Goal: Task Accomplishment & Management: Manage account settings

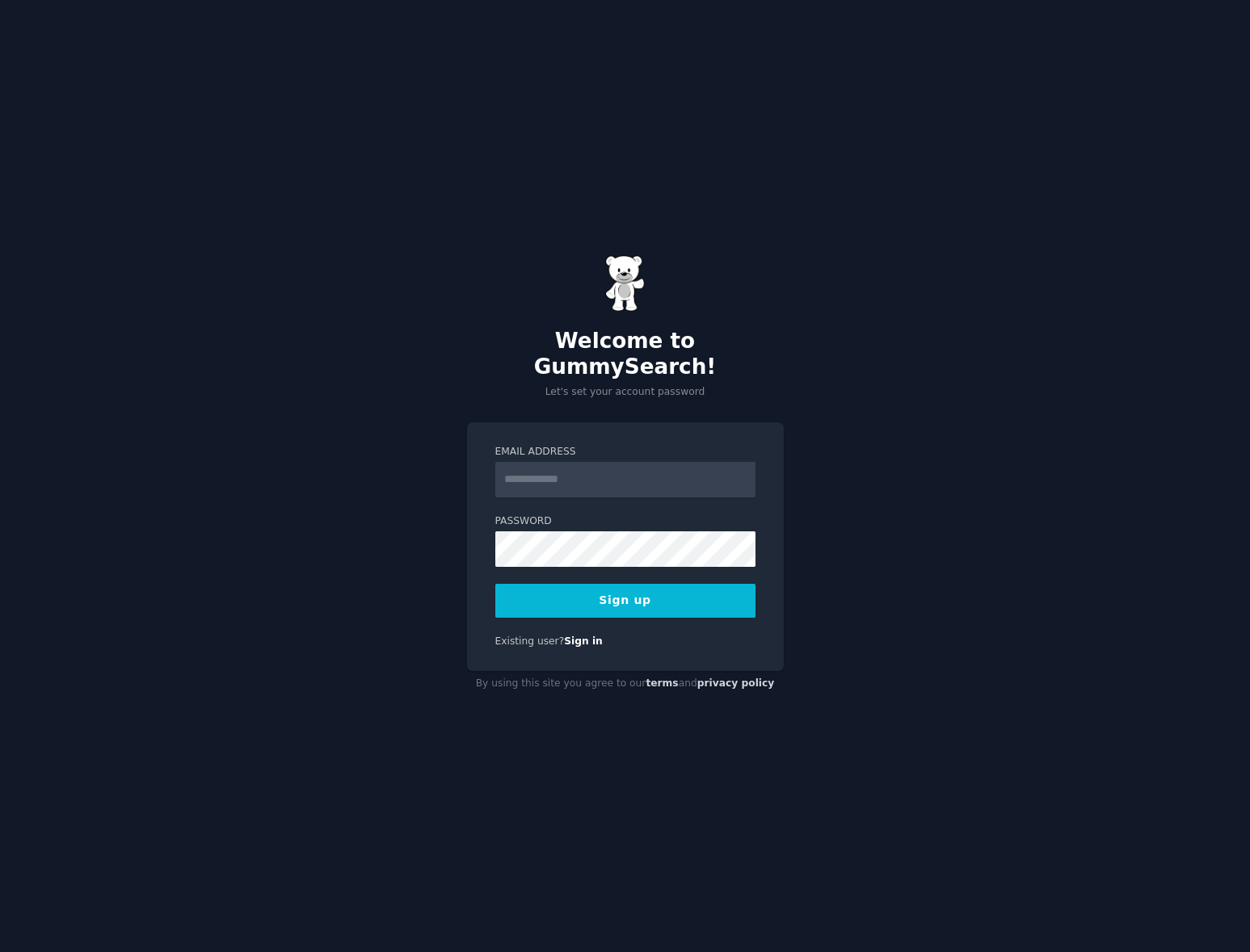
click at [576, 469] on input "Email Address" at bounding box center [625, 480] width 260 height 35
type input "**********"
drag, startPoint x: 950, startPoint y: 582, endPoint x: 901, endPoint y: 585, distance: 49.1
click at [950, 582] on div "**********" at bounding box center [625, 476] width 1250 height 952
click at [690, 590] on button "Sign up" at bounding box center [625, 601] width 260 height 34
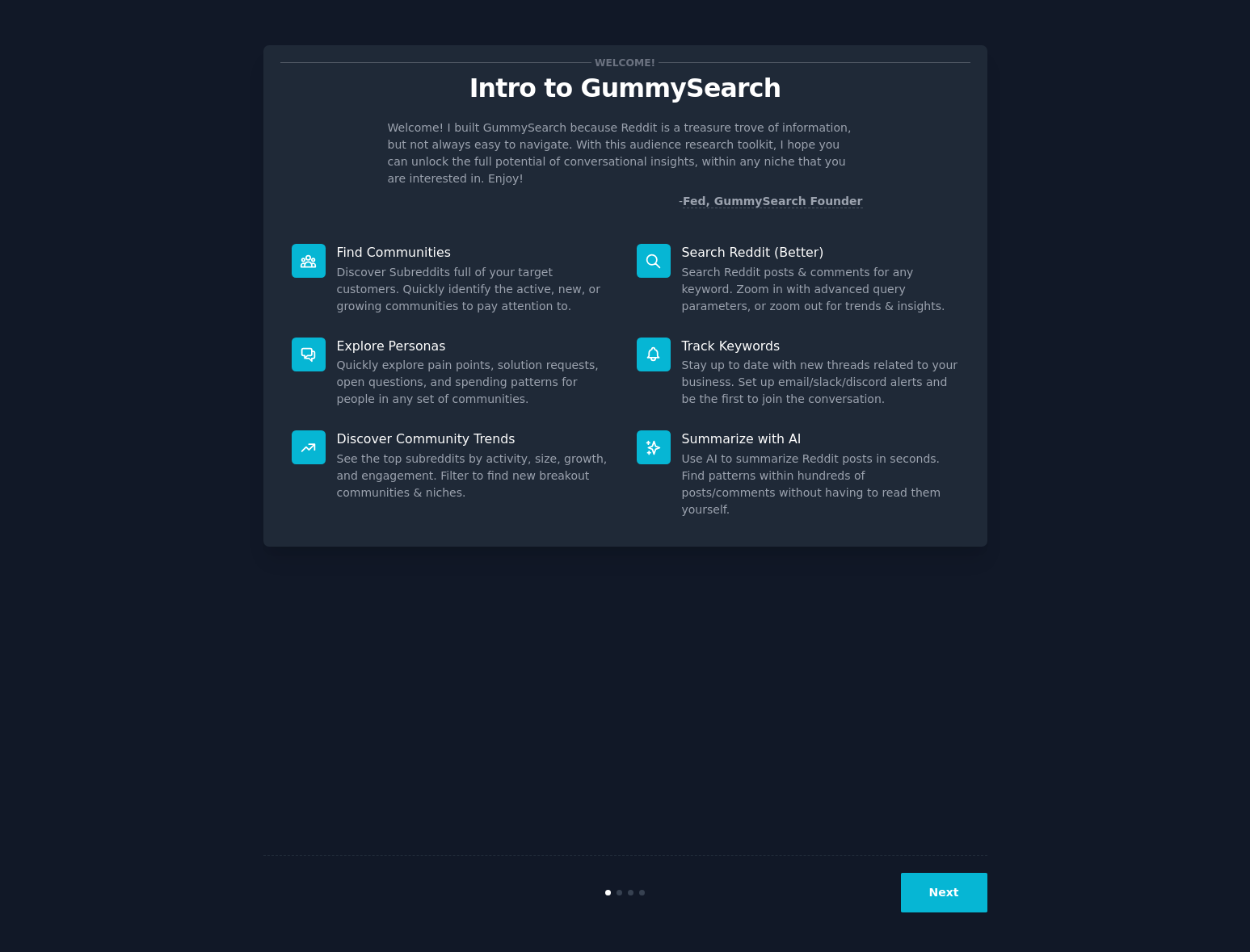
click at [946, 899] on button "Next" at bounding box center [944, 892] width 86 height 39
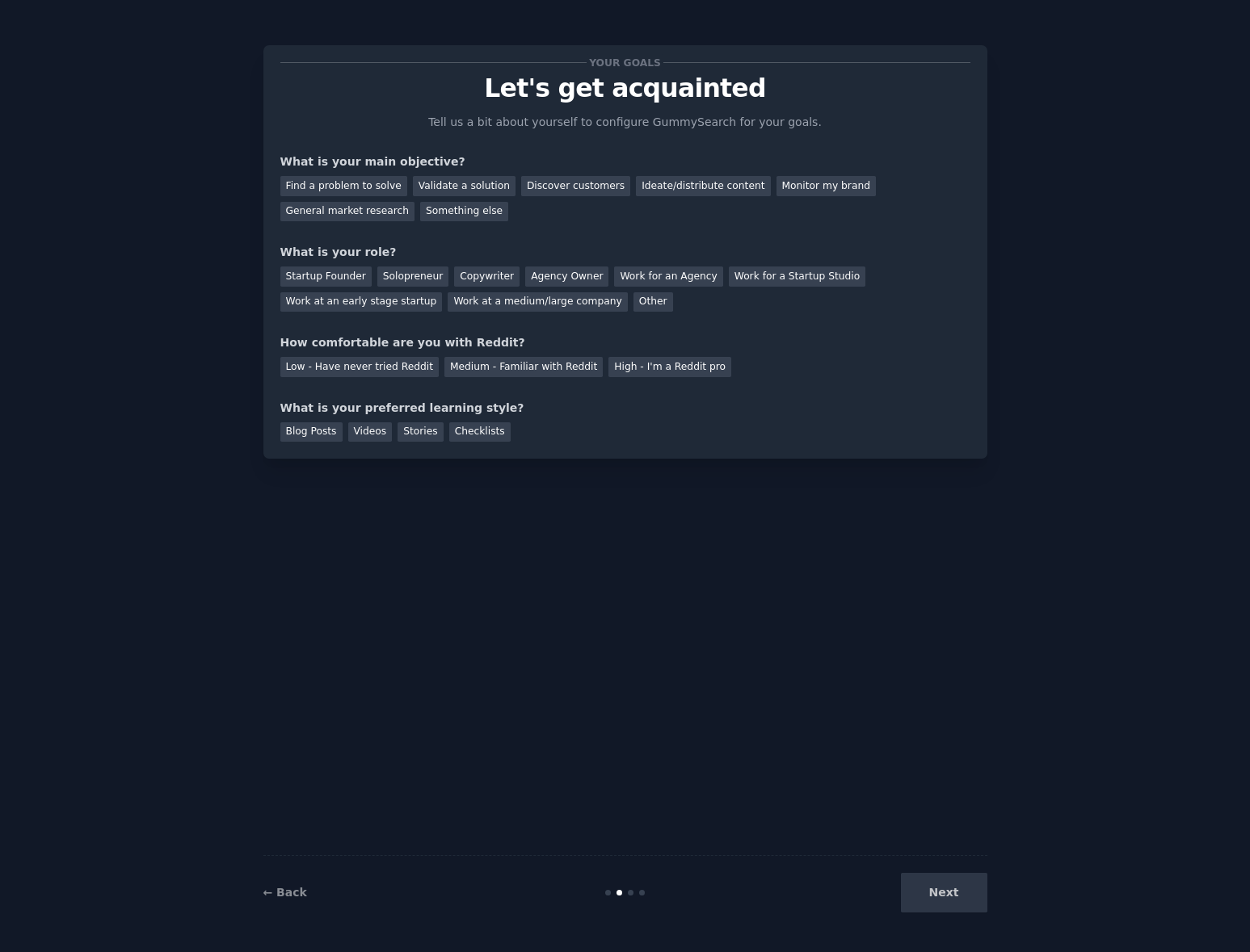
click at [942, 895] on div "Next" at bounding box center [866, 892] width 242 height 39
click at [348, 185] on div "Find a problem to solve" at bounding box center [343, 185] width 127 height 21
drag, startPoint x: 586, startPoint y: 185, endPoint x: 613, endPoint y: 188, distance: 27.2
click at [585, 185] on div "Discover customers" at bounding box center [575, 185] width 109 height 21
click at [725, 193] on div "Ideate/distribute content" at bounding box center [702, 185] width 135 height 21
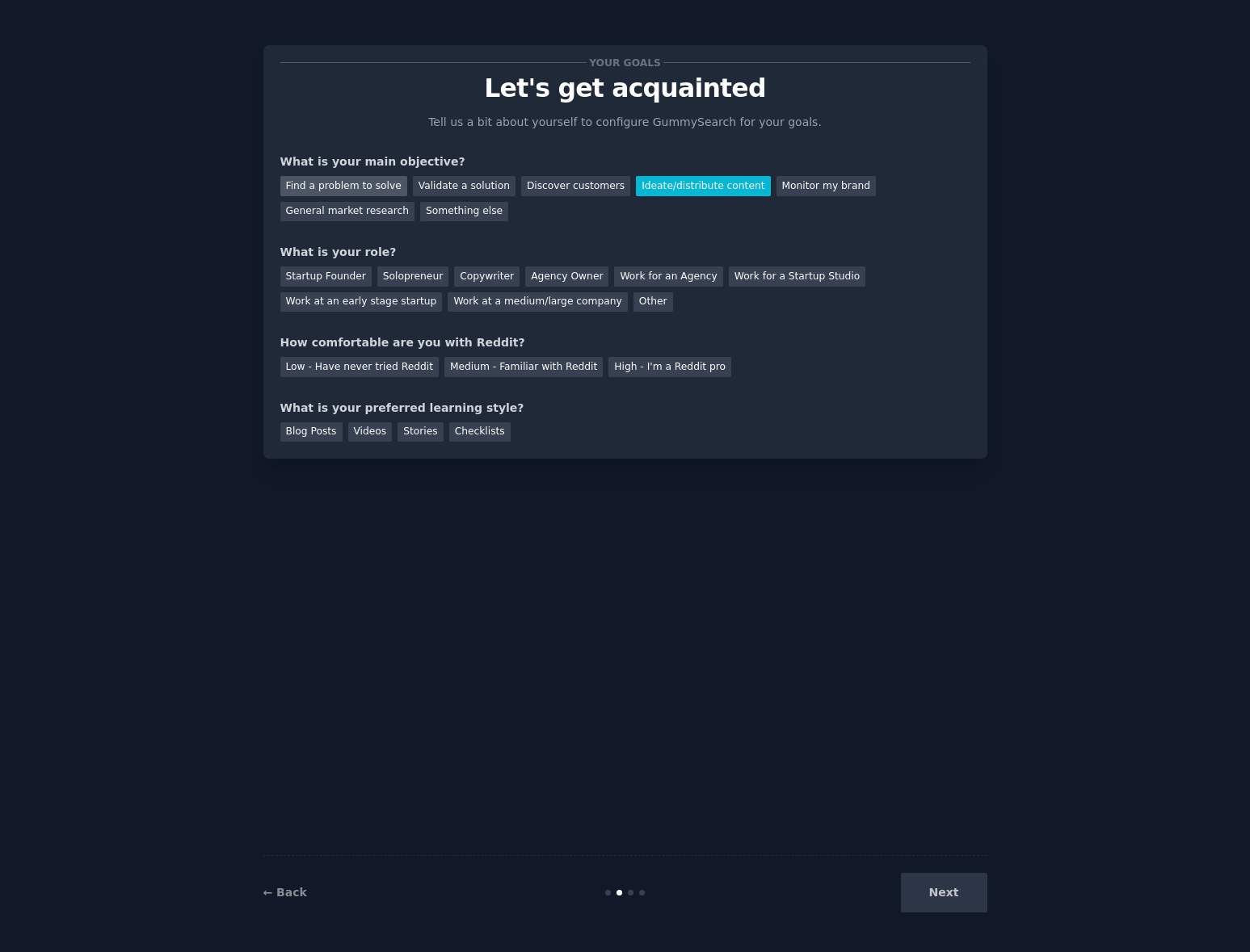
click at [357, 181] on div "Find a problem to solve" at bounding box center [343, 185] width 127 height 21
click at [346, 278] on div "Startup Founder" at bounding box center [325, 277] width 91 height 21
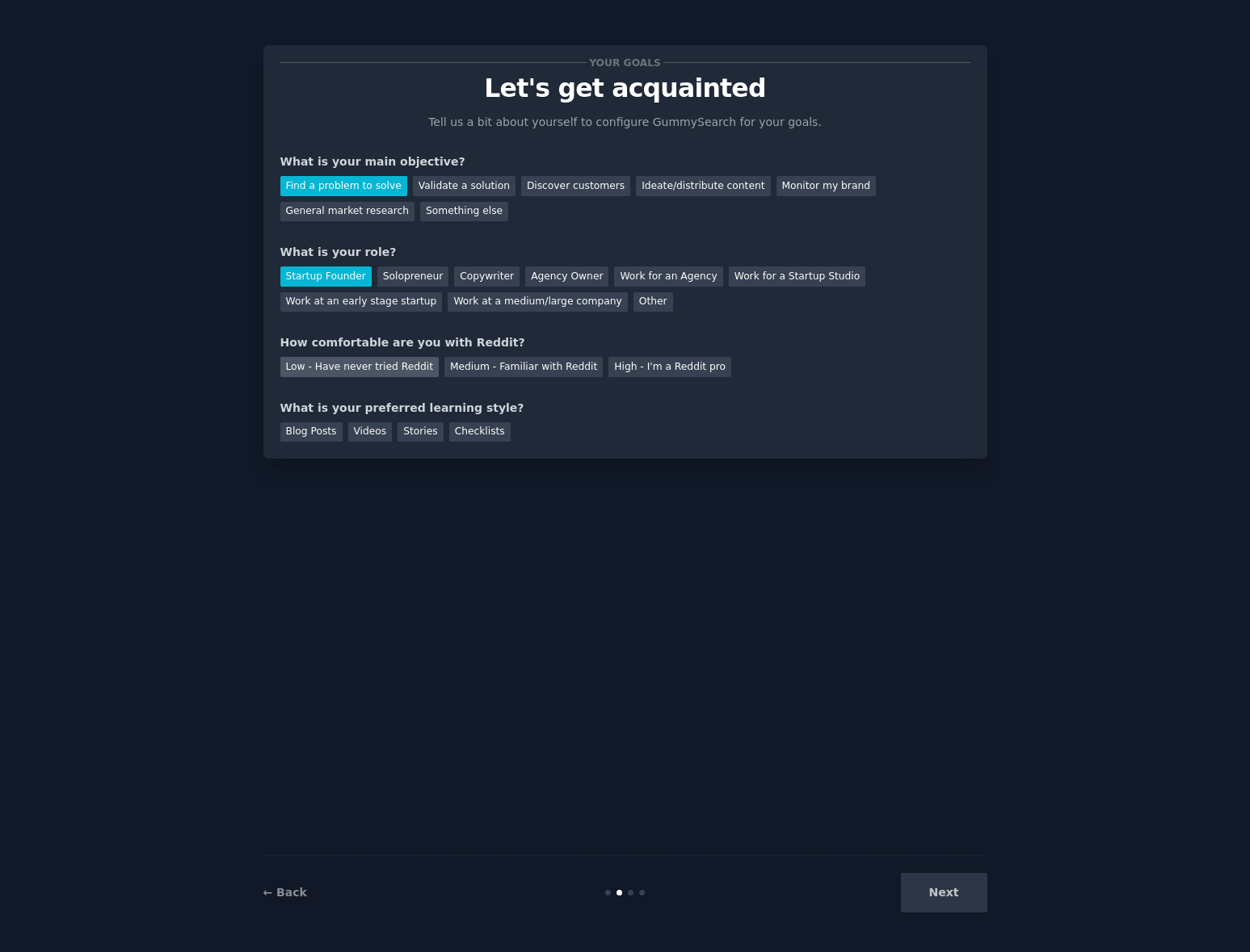
click at [355, 368] on div "Low - Have never tried Reddit" at bounding box center [358, 367] width 158 height 21
drag, startPoint x: 315, startPoint y: 431, endPoint x: 384, endPoint y: 472, distance: 80.3
click at [315, 431] on div "Blog Posts" at bounding box center [310, 432] width 62 height 21
click at [951, 899] on button "Next" at bounding box center [944, 892] width 86 height 39
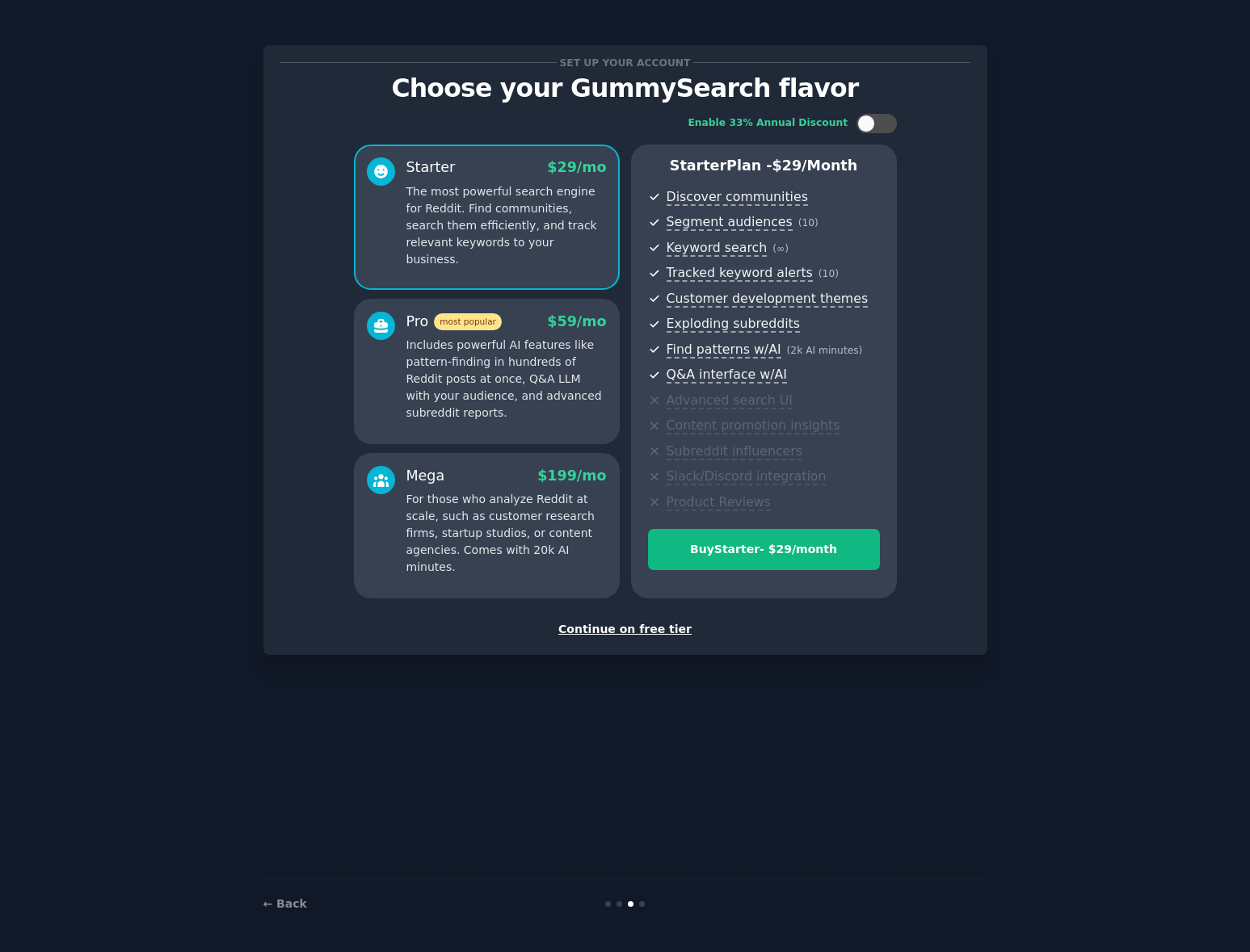
click at [636, 627] on div "Continue on free tier" at bounding box center [625, 629] width 690 height 17
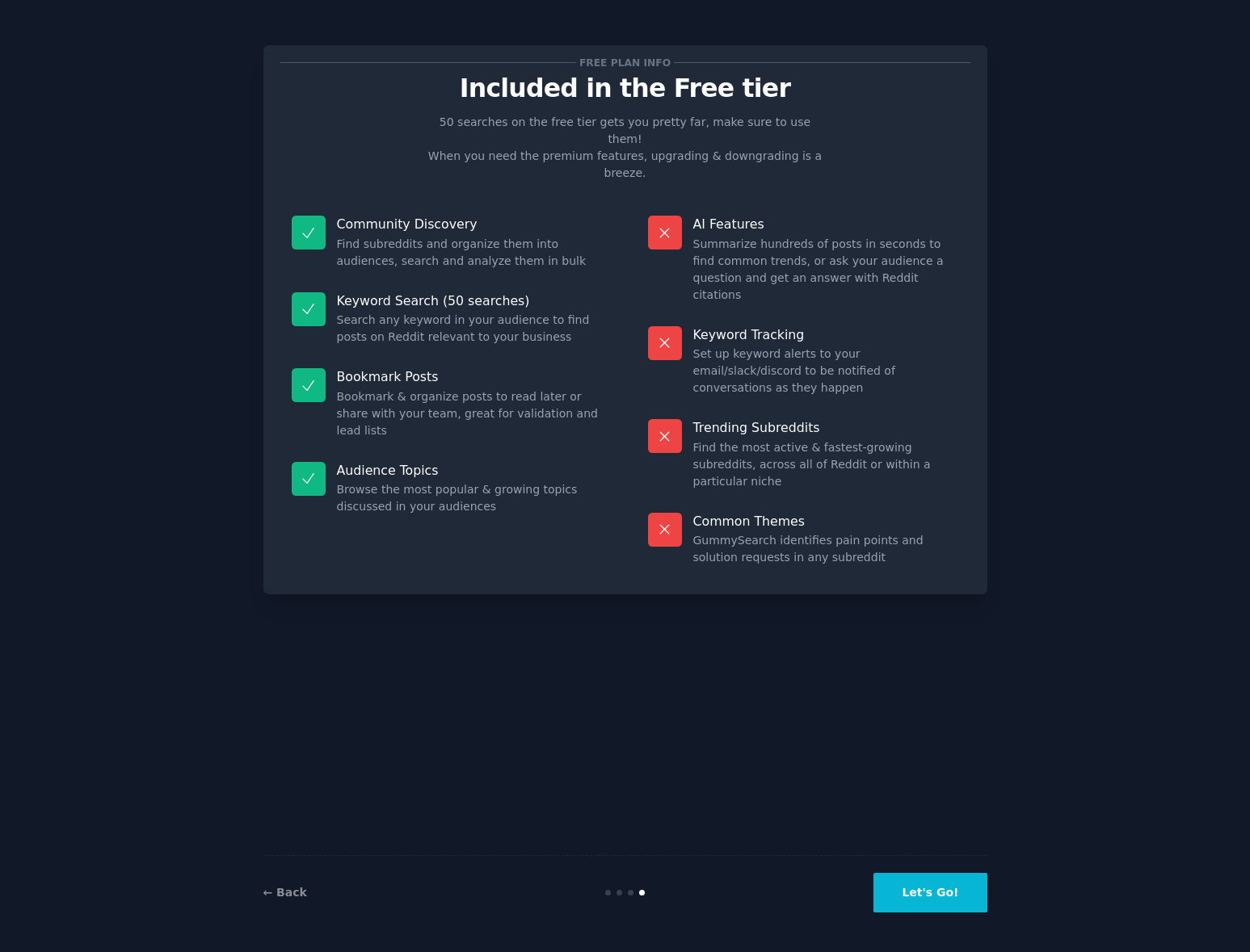
click at [958, 890] on button "Let's Go!" at bounding box center [929, 892] width 113 height 39
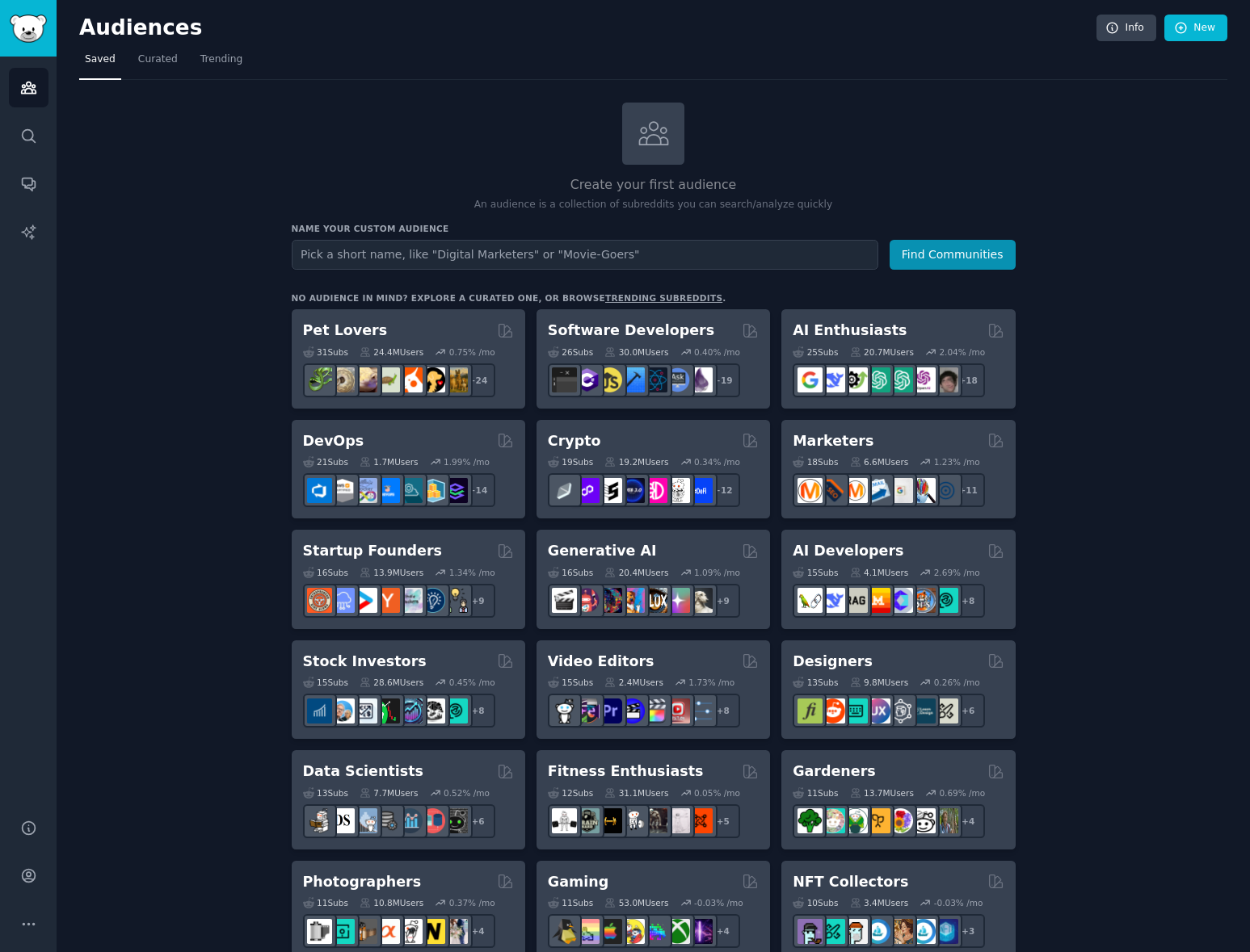
click at [417, 257] on input "text" at bounding box center [584, 254] width 586 height 29
click at [394, 254] on input "text" at bounding box center [584, 254] width 586 height 29
type input "remote workers"
click at [952, 253] on button "Find Communities" at bounding box center [952, 254] width 126 height 29
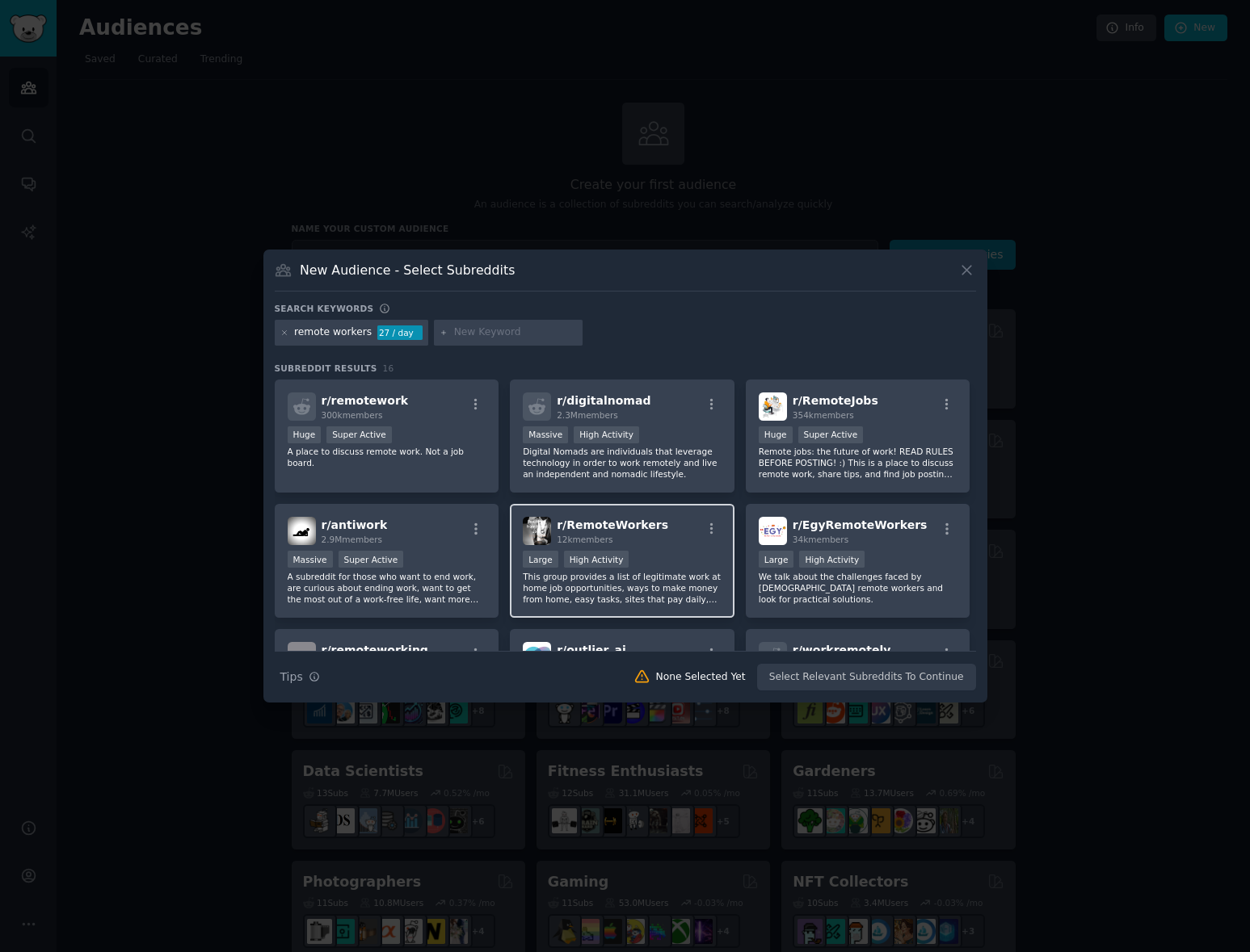
click at [666, 553] on div "Large High Activity" at bounding box center [622, 560] width 198 height 21
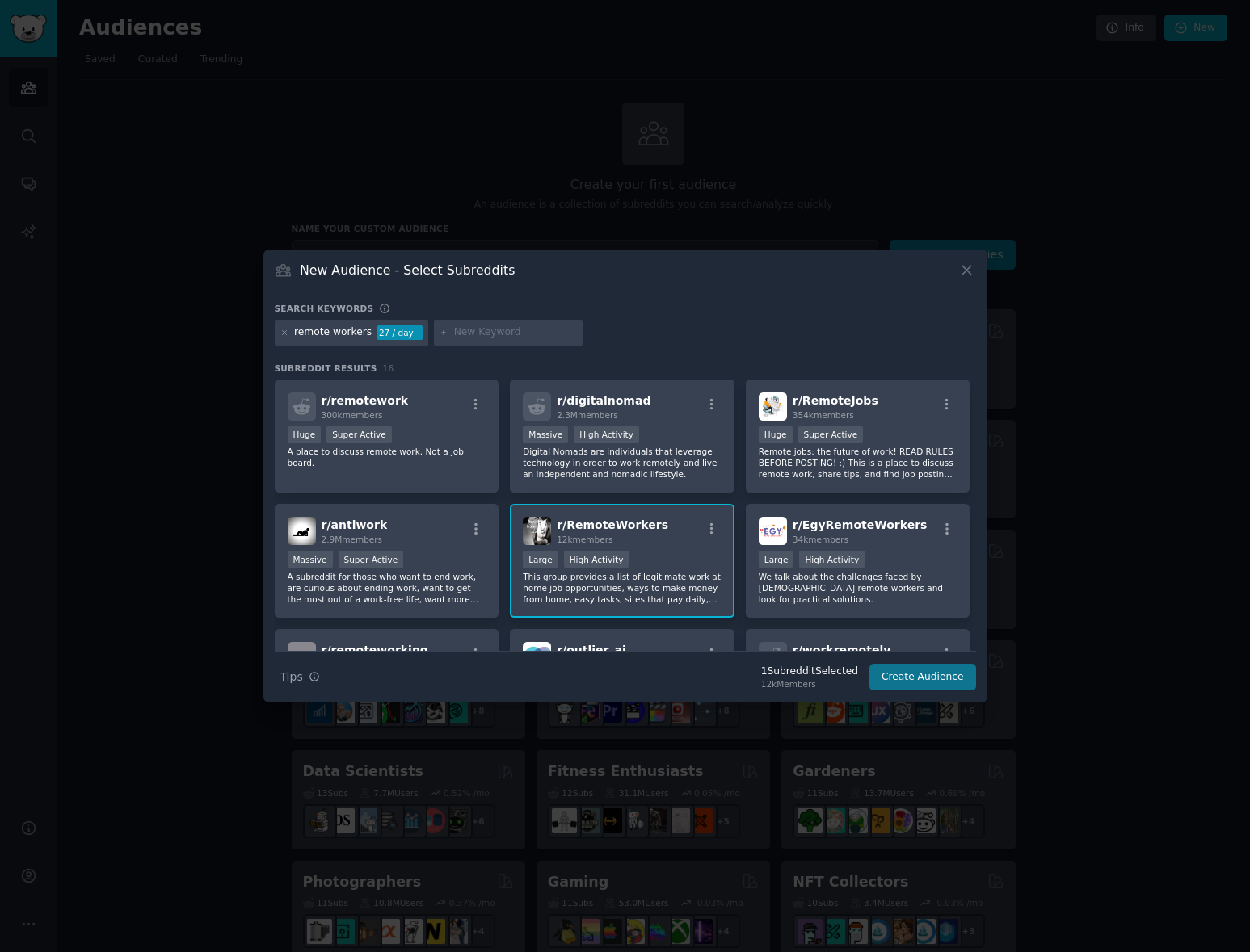
click at [928, 666] on button "Create Audience" at bounding box center [922, 677] width 107 height 27
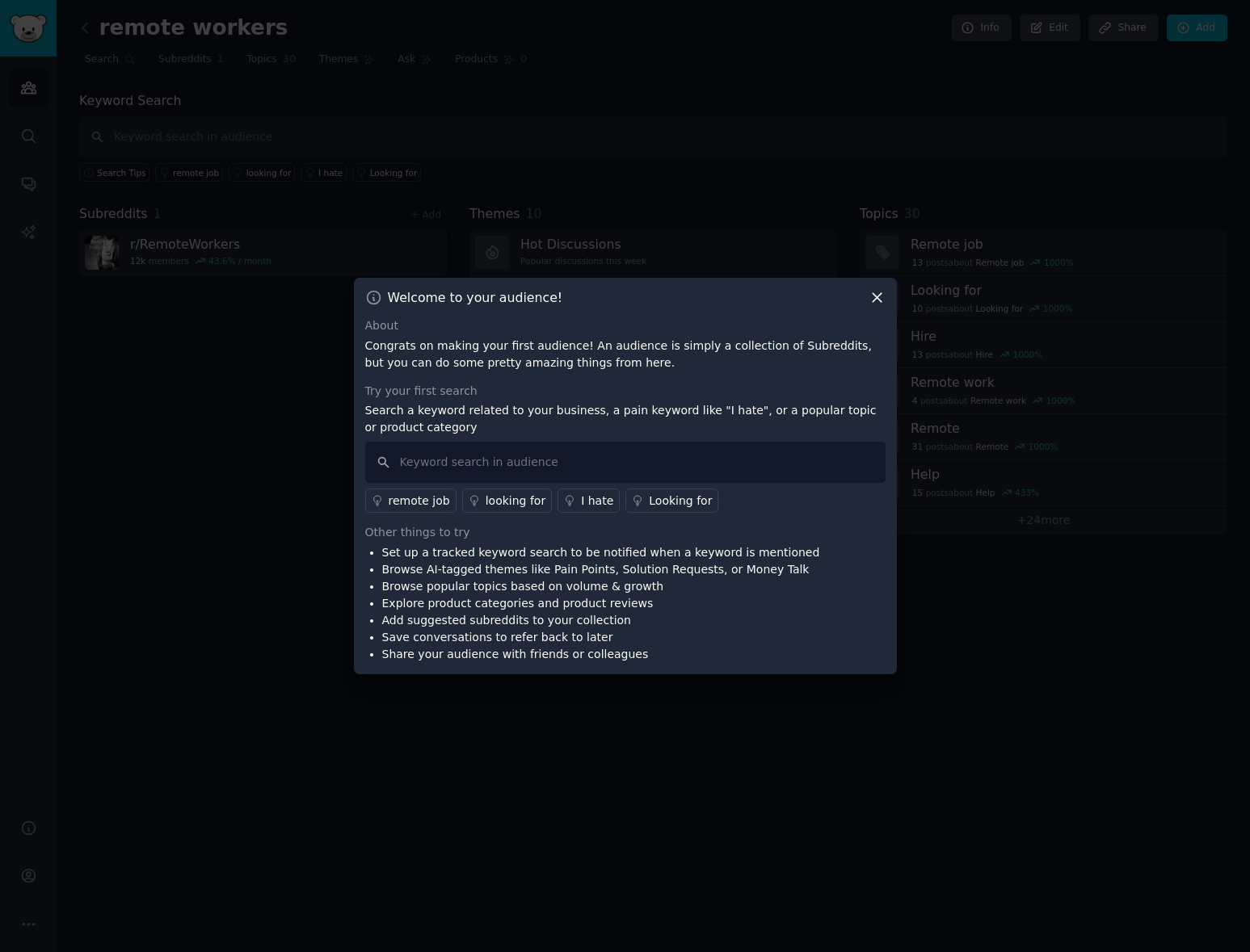
click at [582, 501] on div "I hate" at bounding box center [597, 501] width 32 height 17
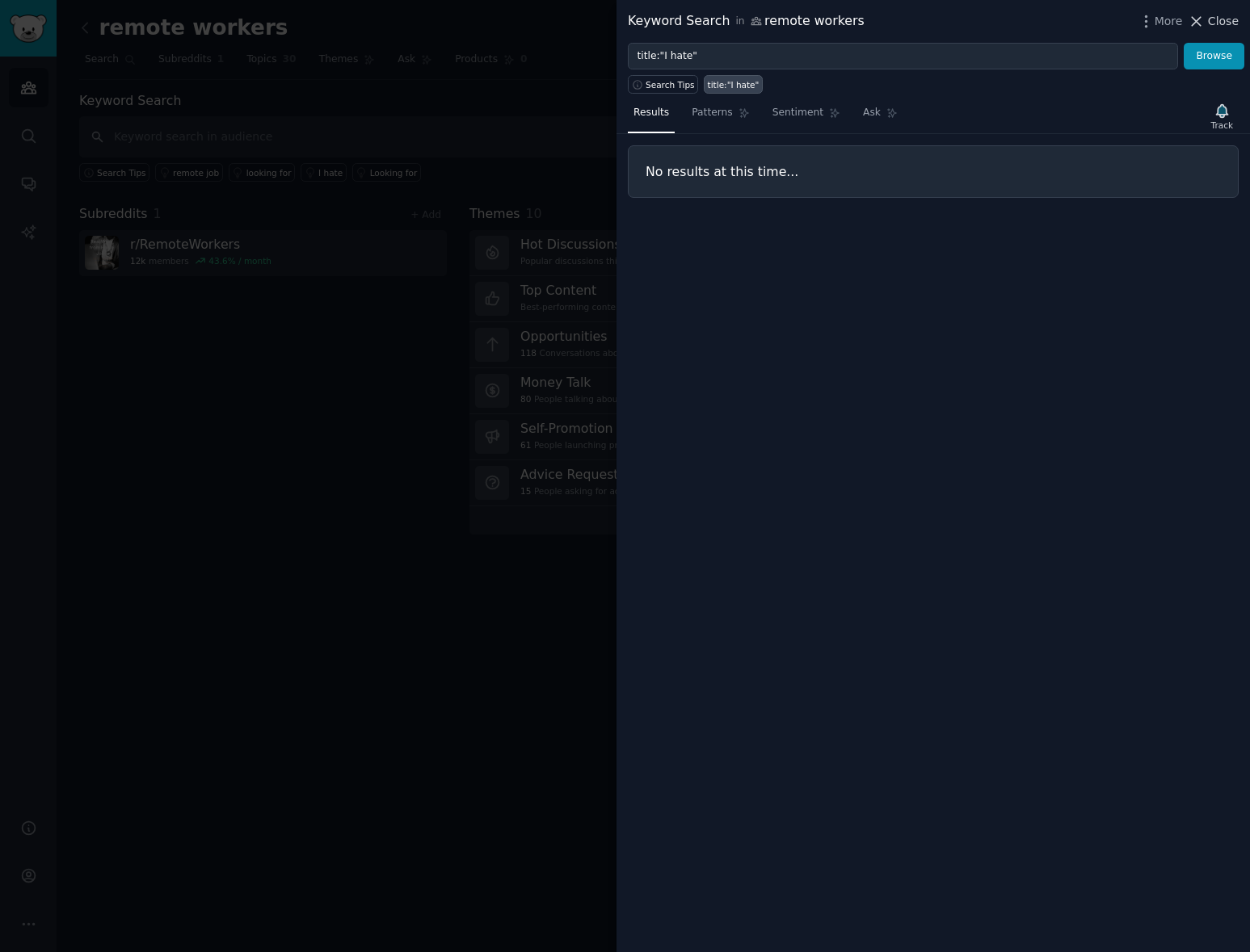
click at [1211, 20] on span "Close" at bounding box center [1223, 21] width 30 height 17
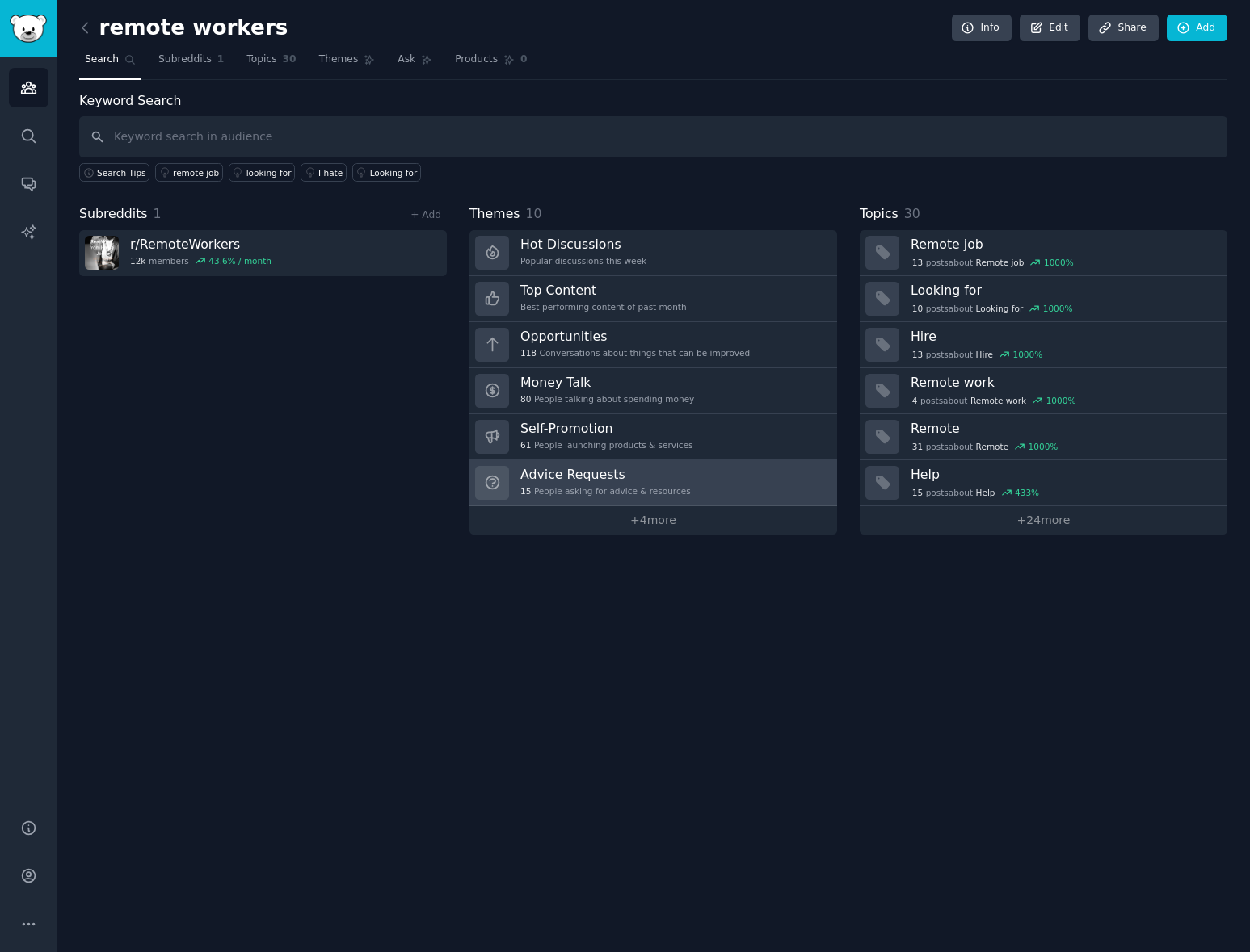
click at [689, 481] on link "Advice Requests 15 People asking for advice & resources" at bounding box center [653, 483] width 367 height 46
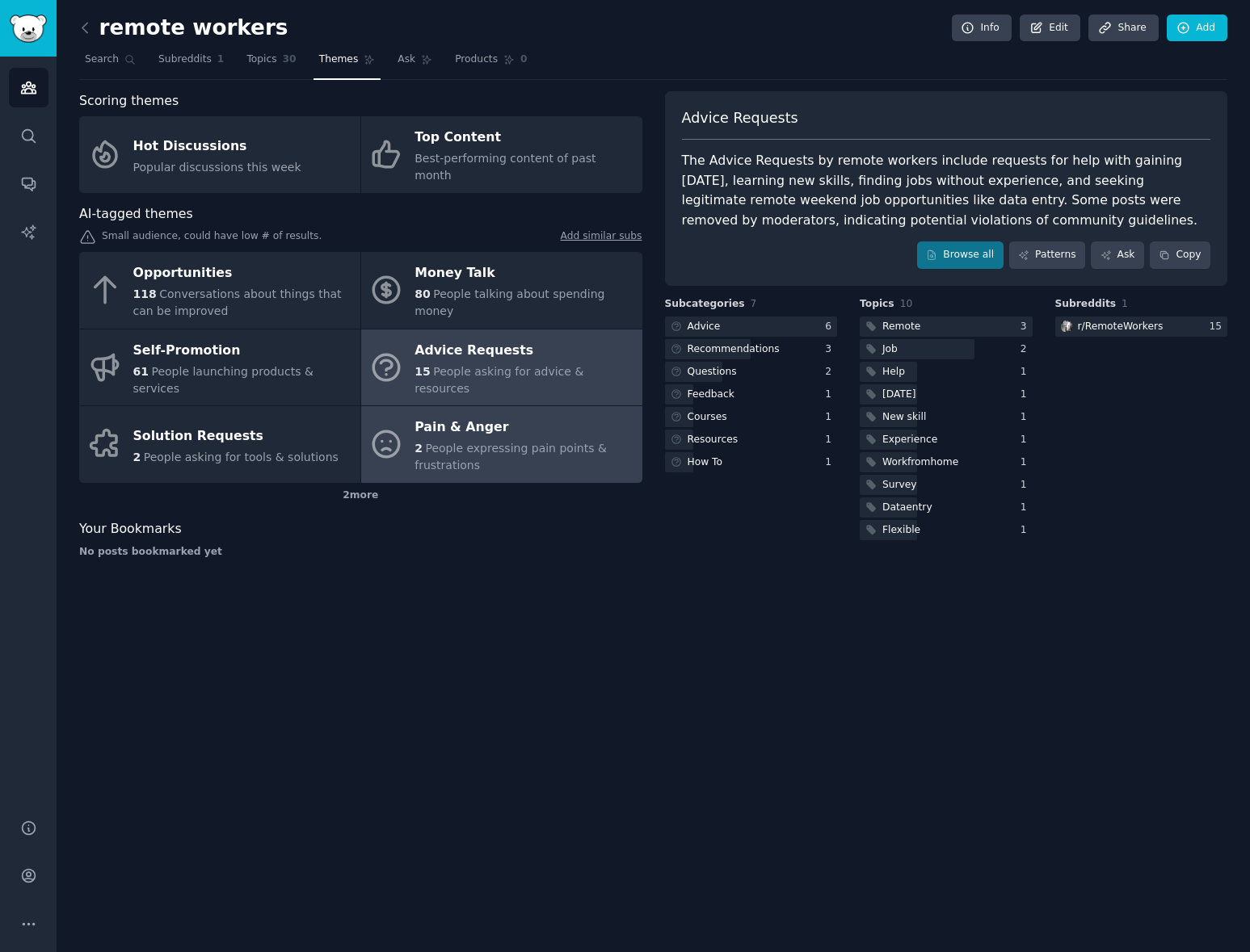
click at [504, 440] on div "2 People expressing pain points & frustrations" at bounding box center [523, 456] width 219 height 34
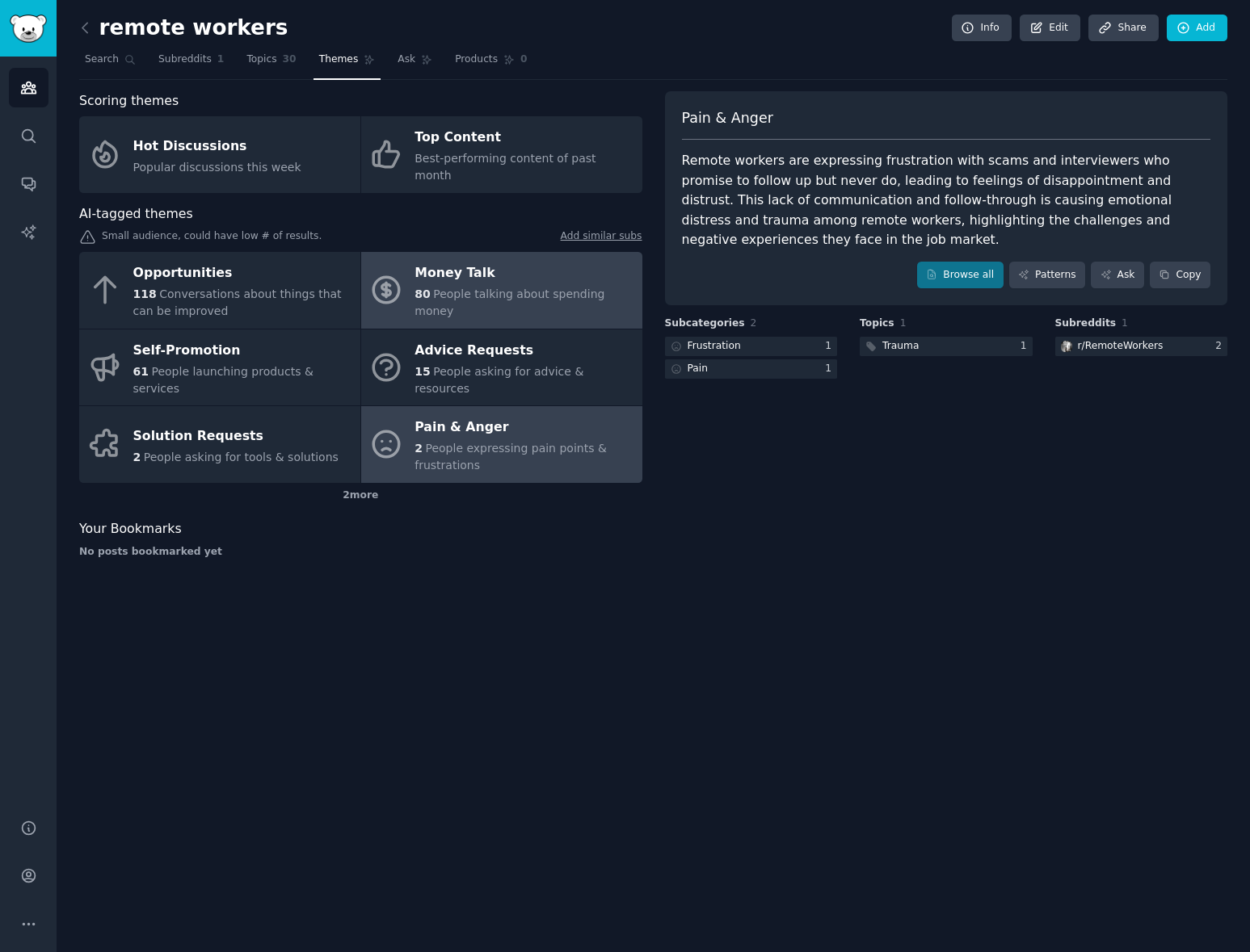
click at [464, 261] on div "Money Talk" at bounding box center [523, 274] width 219 height 26
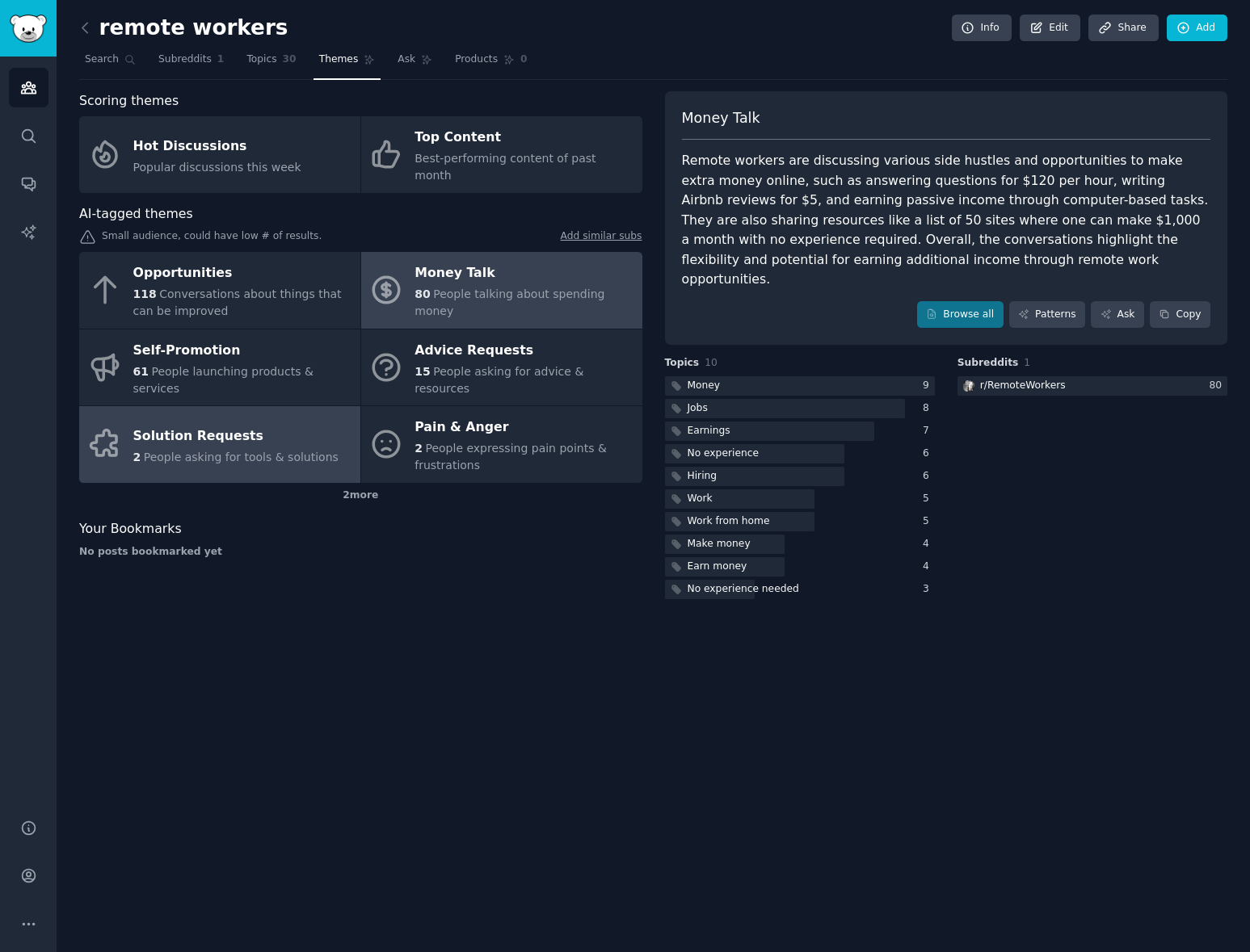
click at [256, 449] on div "2 People asking for tools & solutions" at bounding box center [236, 456] width 205 height 17
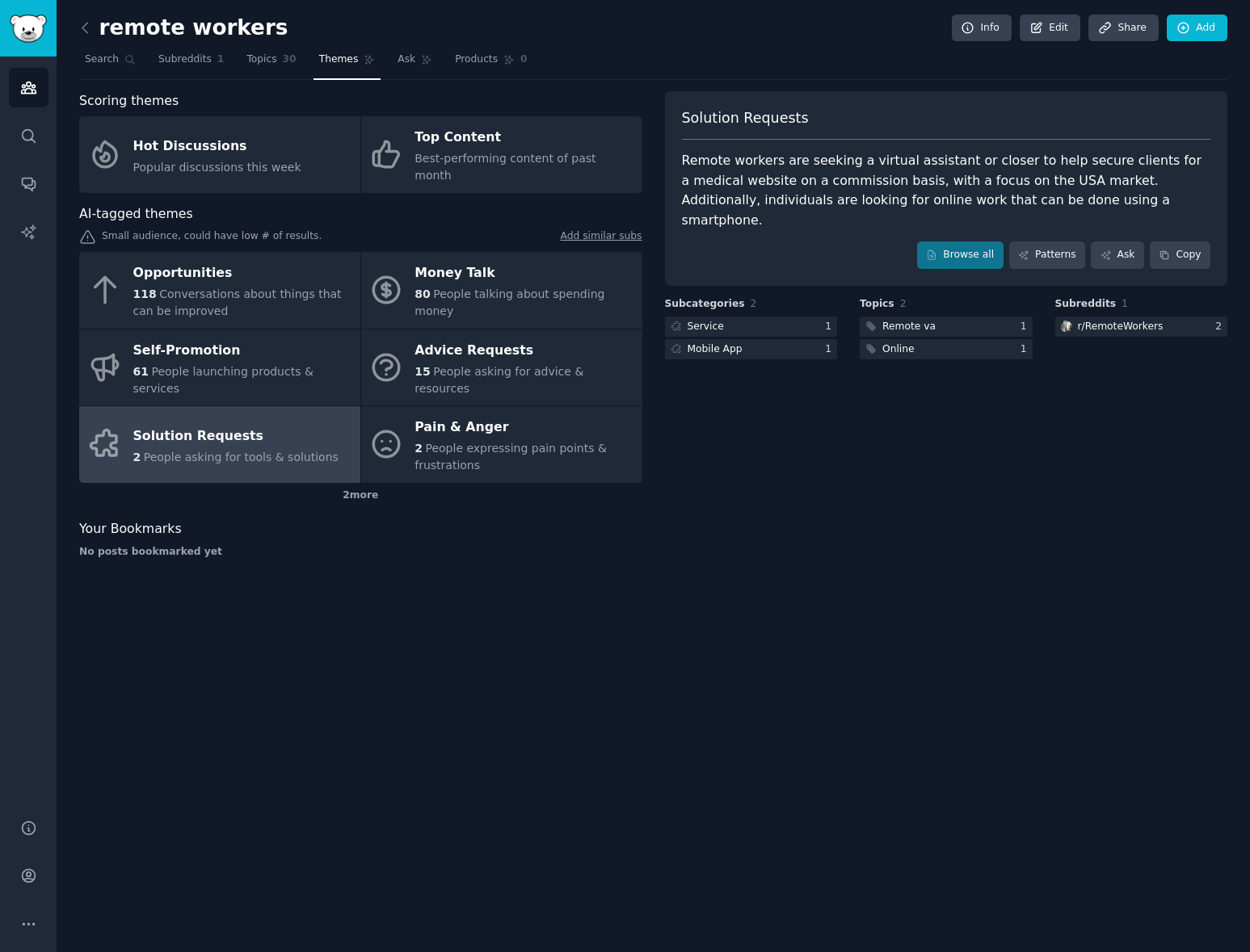
click at [93, 31] on link at bounding box center [89, 28] width 21 height 26
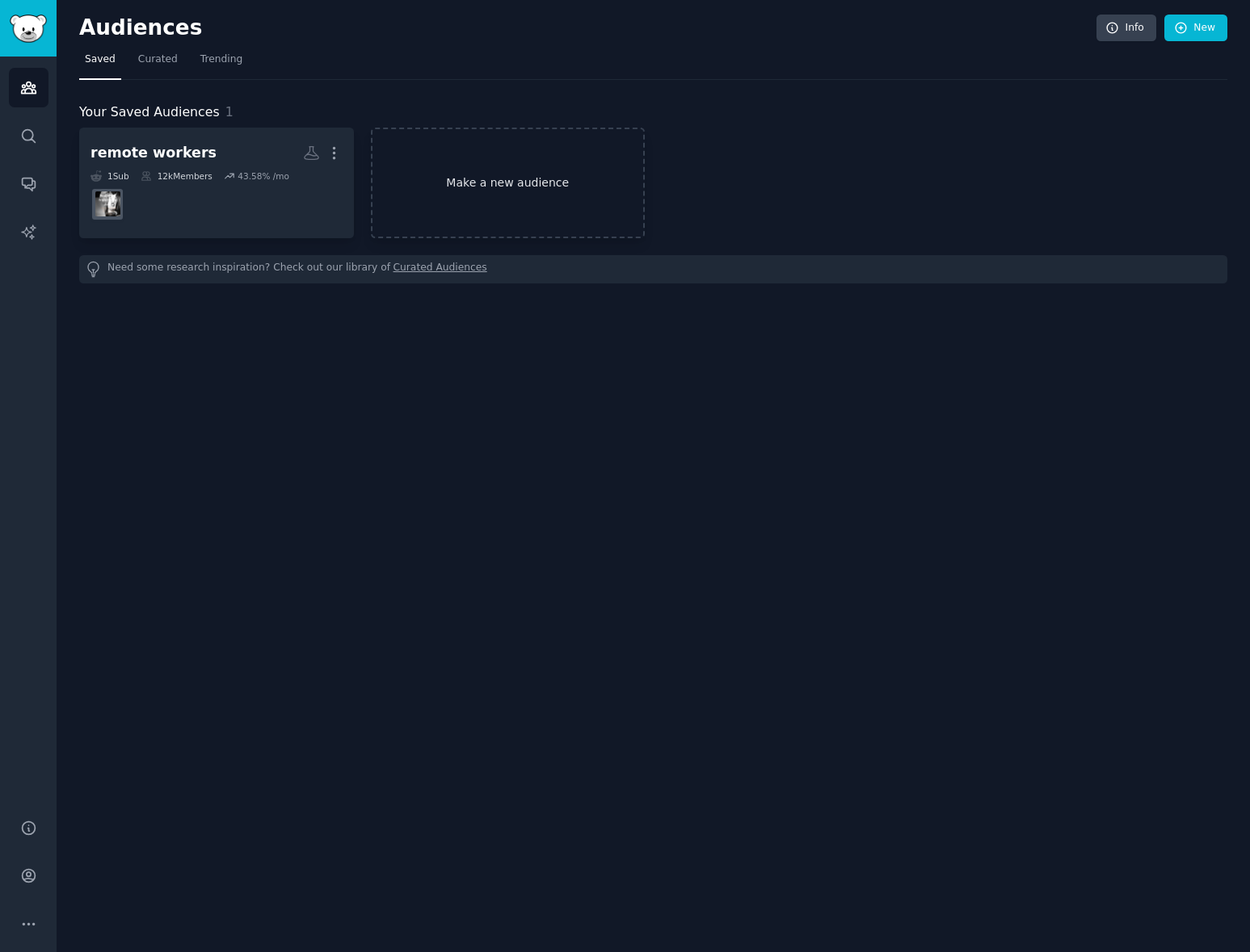
click at [449, 176] on link "Make a new audience" at bounding box center [509, 183] width 275 height 111
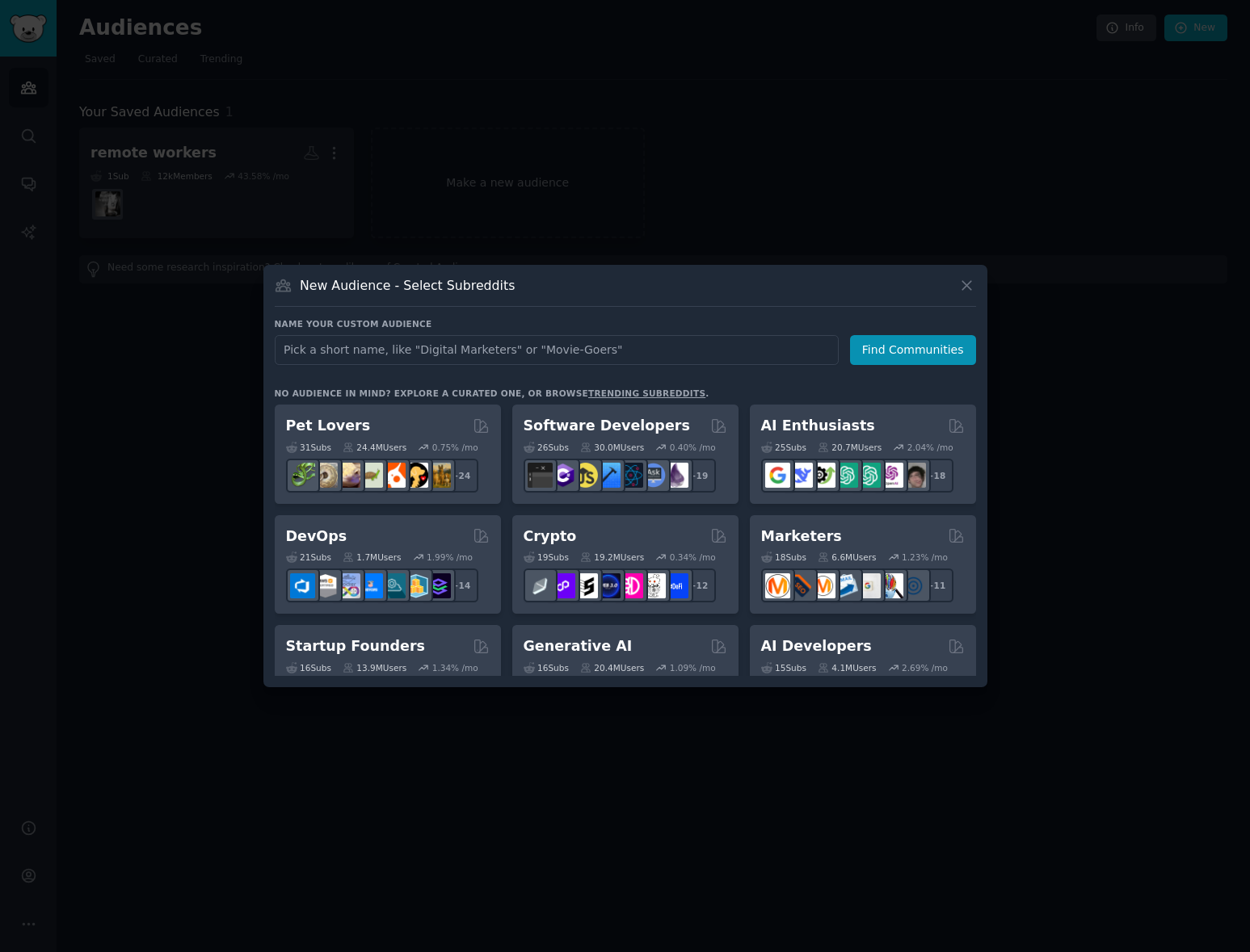
click at [408, 350] on input "text" at bounding box center [557, 349] width 564 height 29
type input "a"
type input "Saas"
click at [915, 349] on button "Find Communities" at bounding box center [913, 349] width 126 height 29
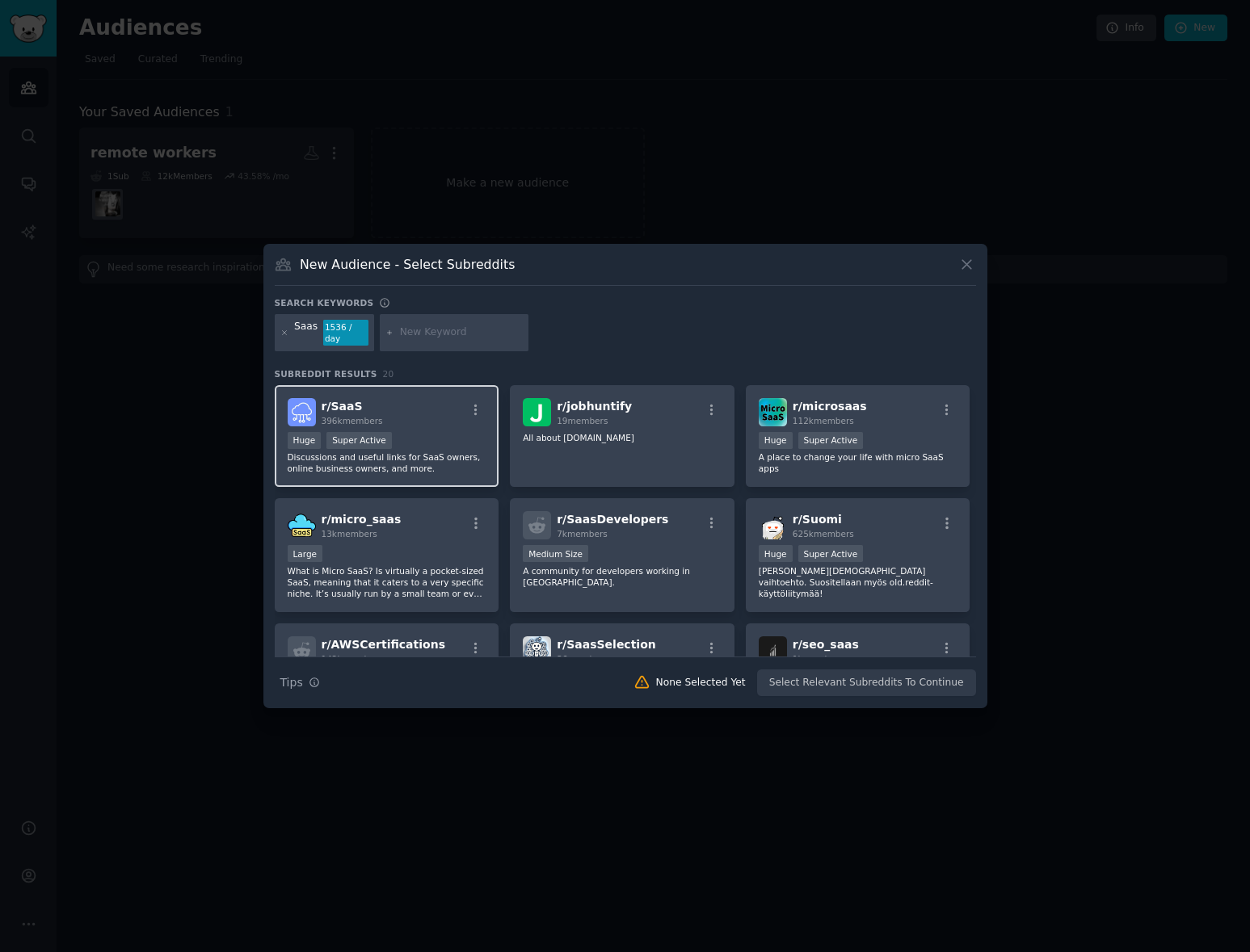
click at [439, 420] on div "r/ SaaS 396k members" at bounding box center [387, 412] width 198 height 28
click at [932, 678] on button "Create Audience" at bounding box center [922, 683] width 107 height 27
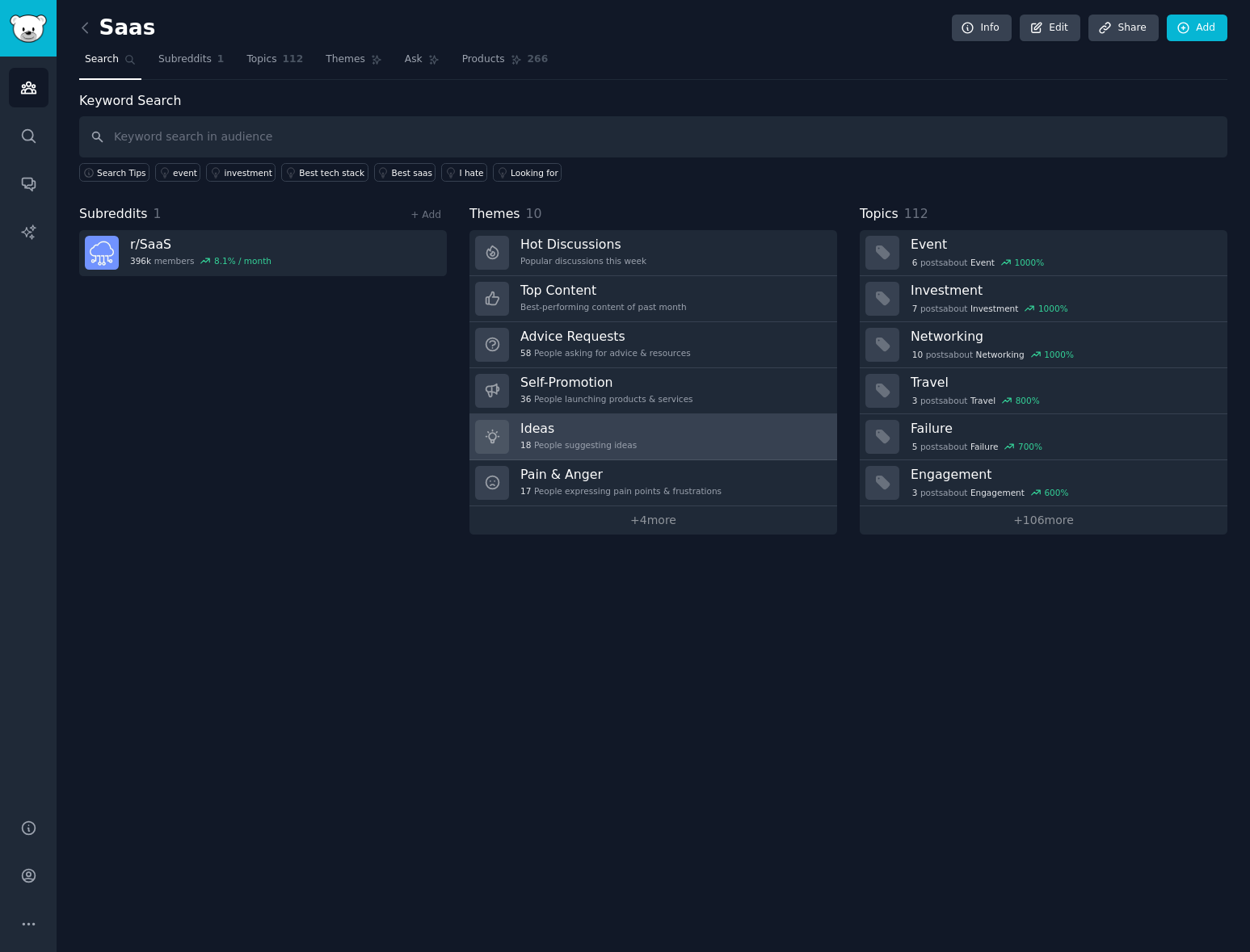
click at [685, 426] on link "Ideas 18 People suggesting ideas" at bounding box center [653, 437] width 367 height 46
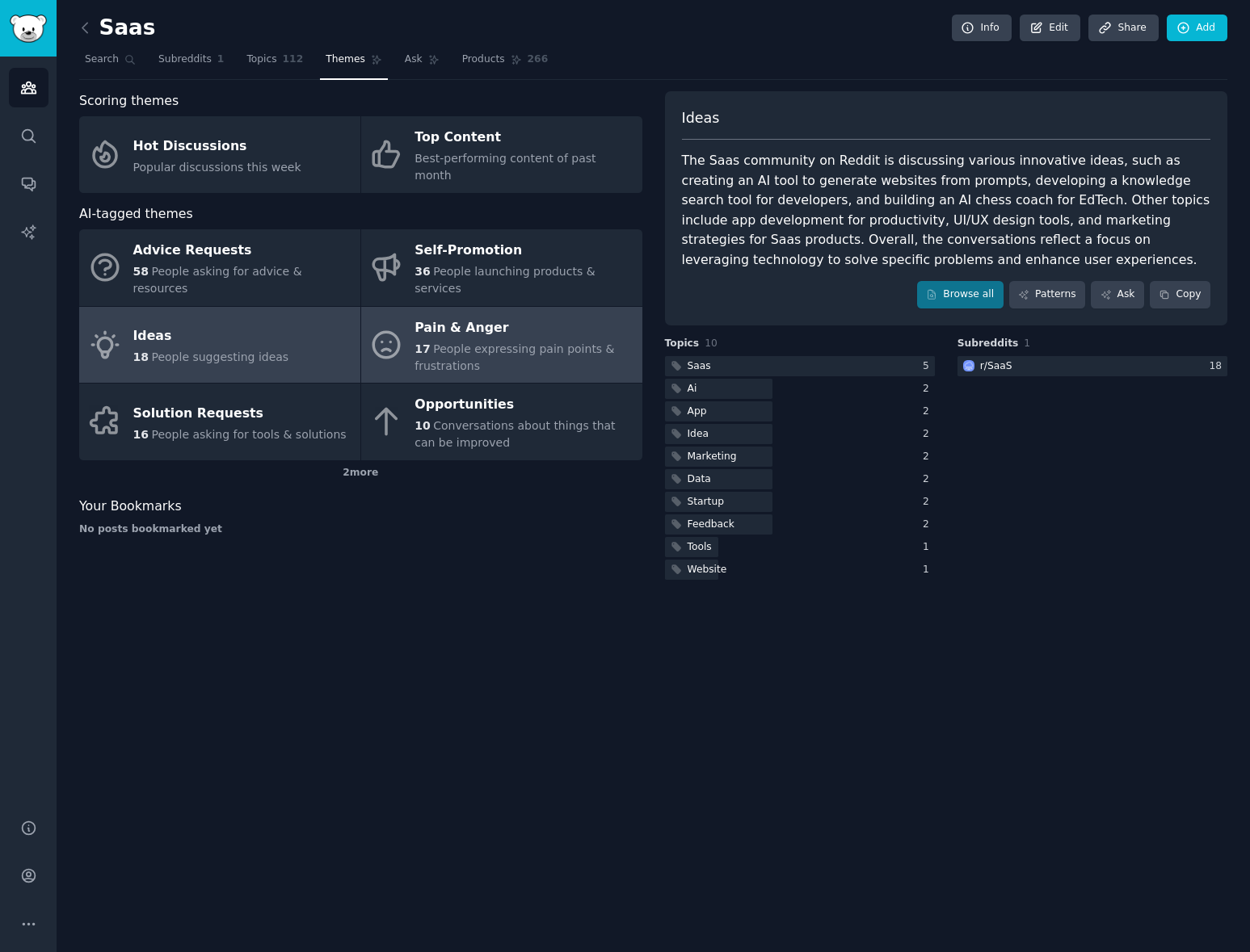
drag, startPoint x: 494, startPoint y: 301, endPoint x: 484, endPoint y: 302, distance: 10.0
click at [494, 315] on div "Pain & Anger" at bounding box center [523, 328] width 219 height 26
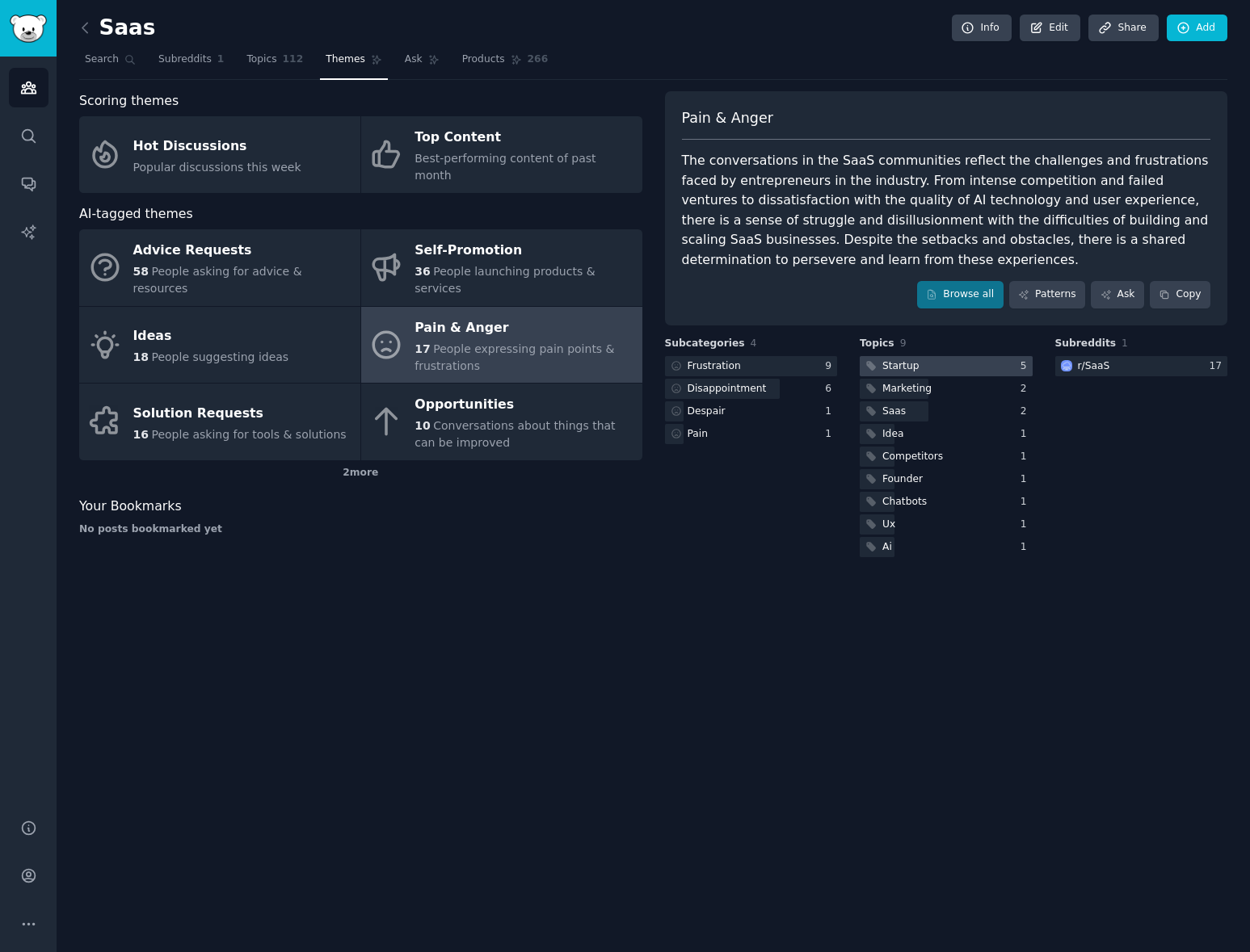
click at [900, 362] on div "Startup" at bounding box center [899, 366] width 36 height 15
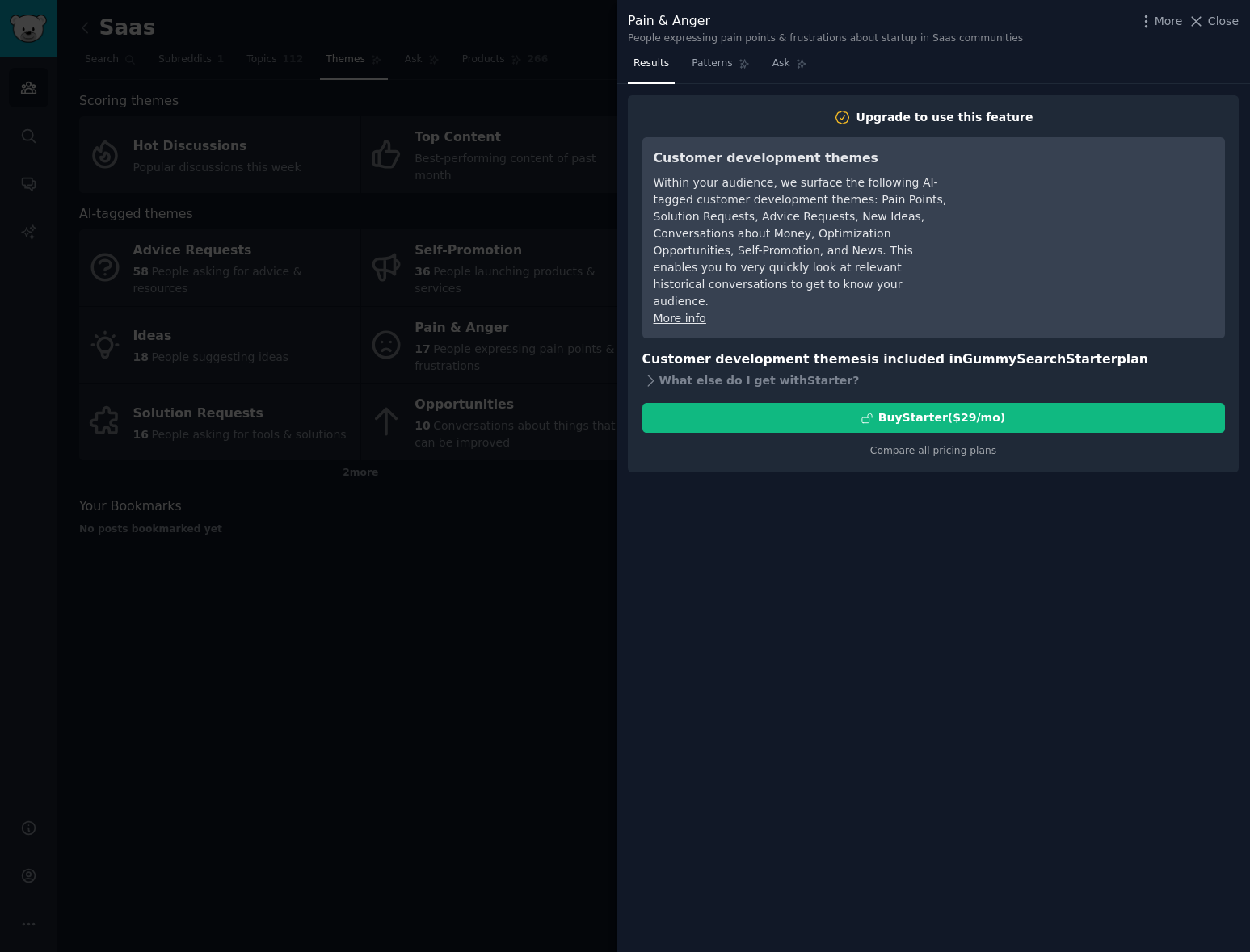
click at [558, 535] on div at bounding box center [625, 476] width 1250 height 952
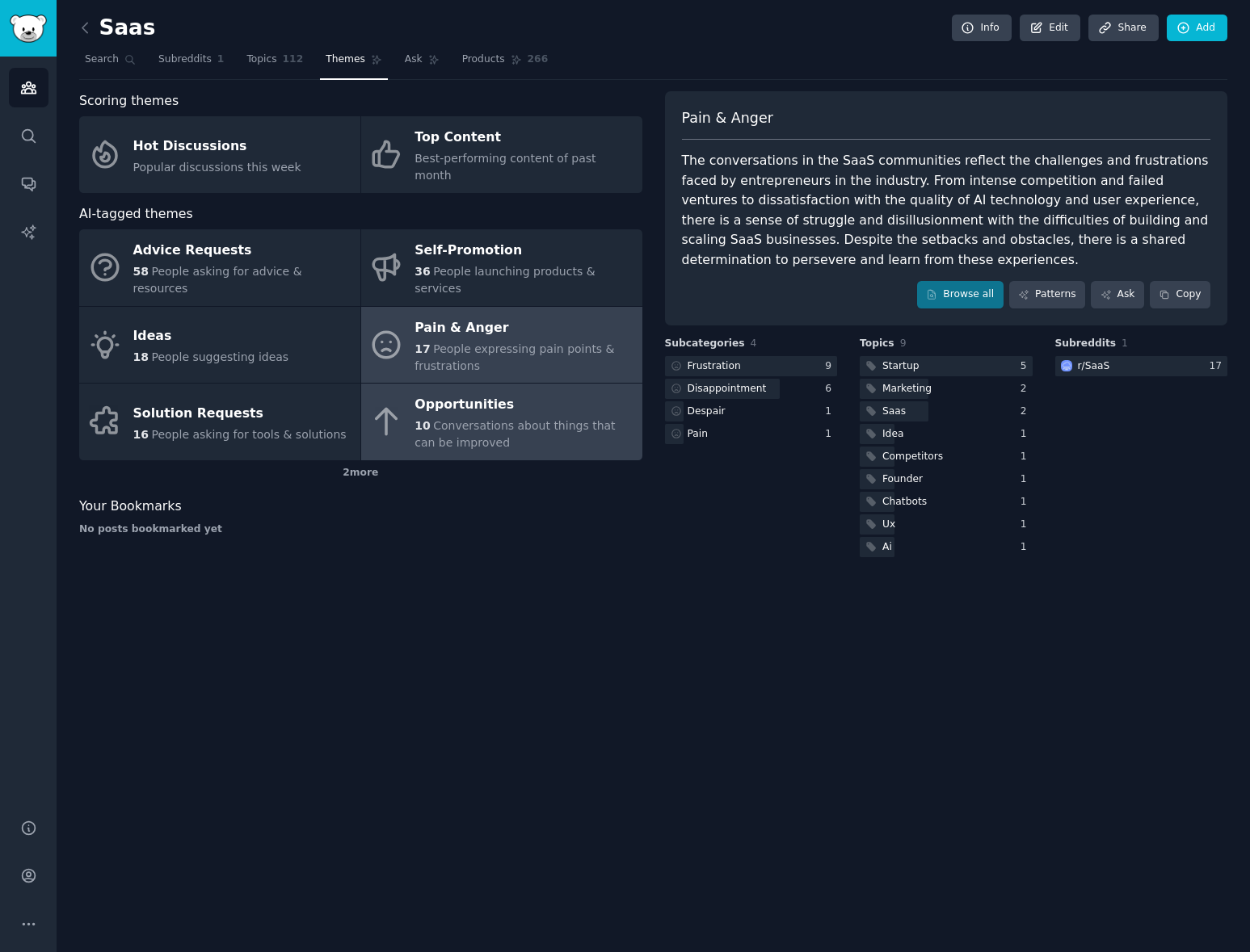
click at [466, 419] on span "Conversations about things that can be improved" at bounding box center [515, 434] width 200 height 29
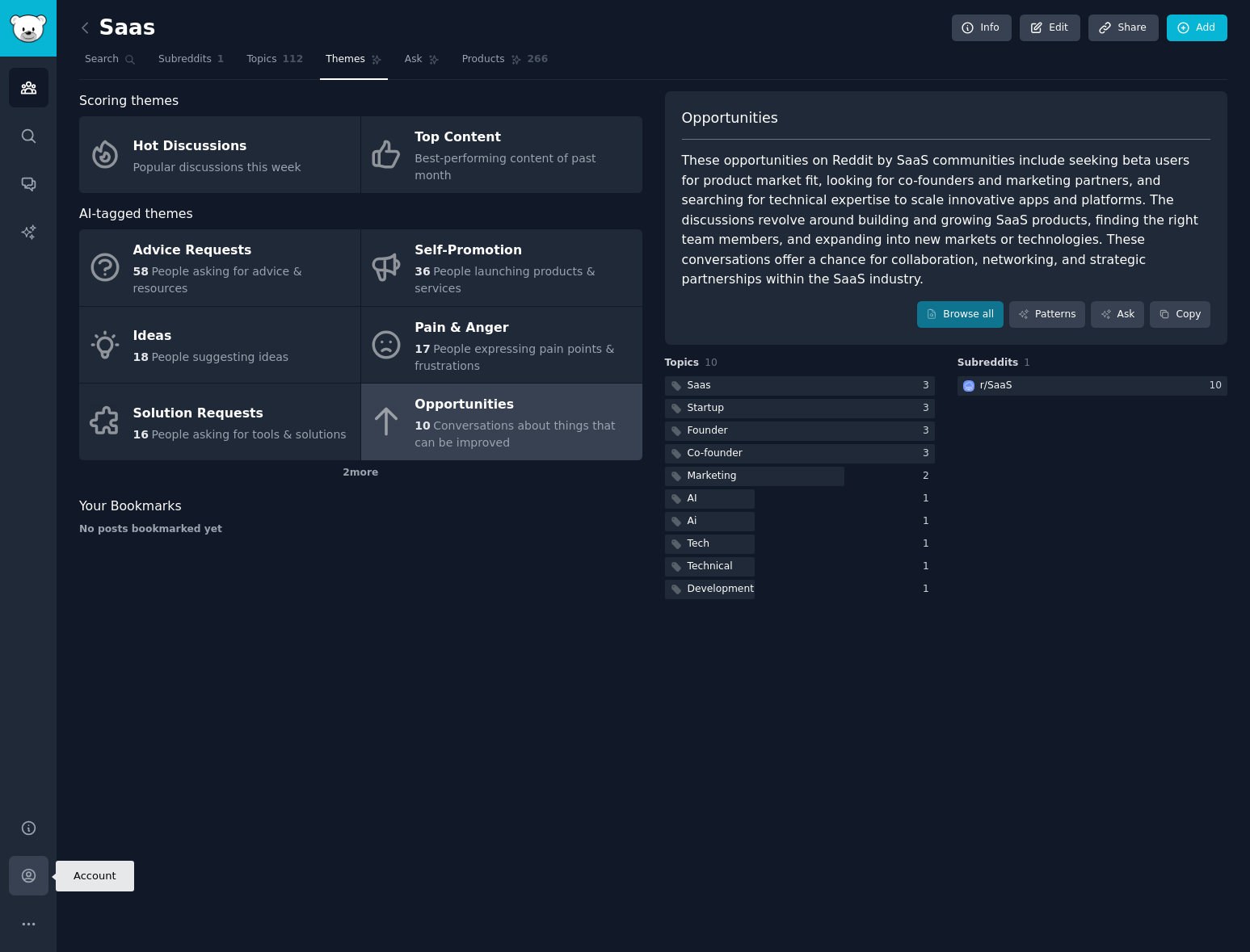
click at [36, 872] on icon "Sidebar" at bounding box center [28, 875] width 17 height 17
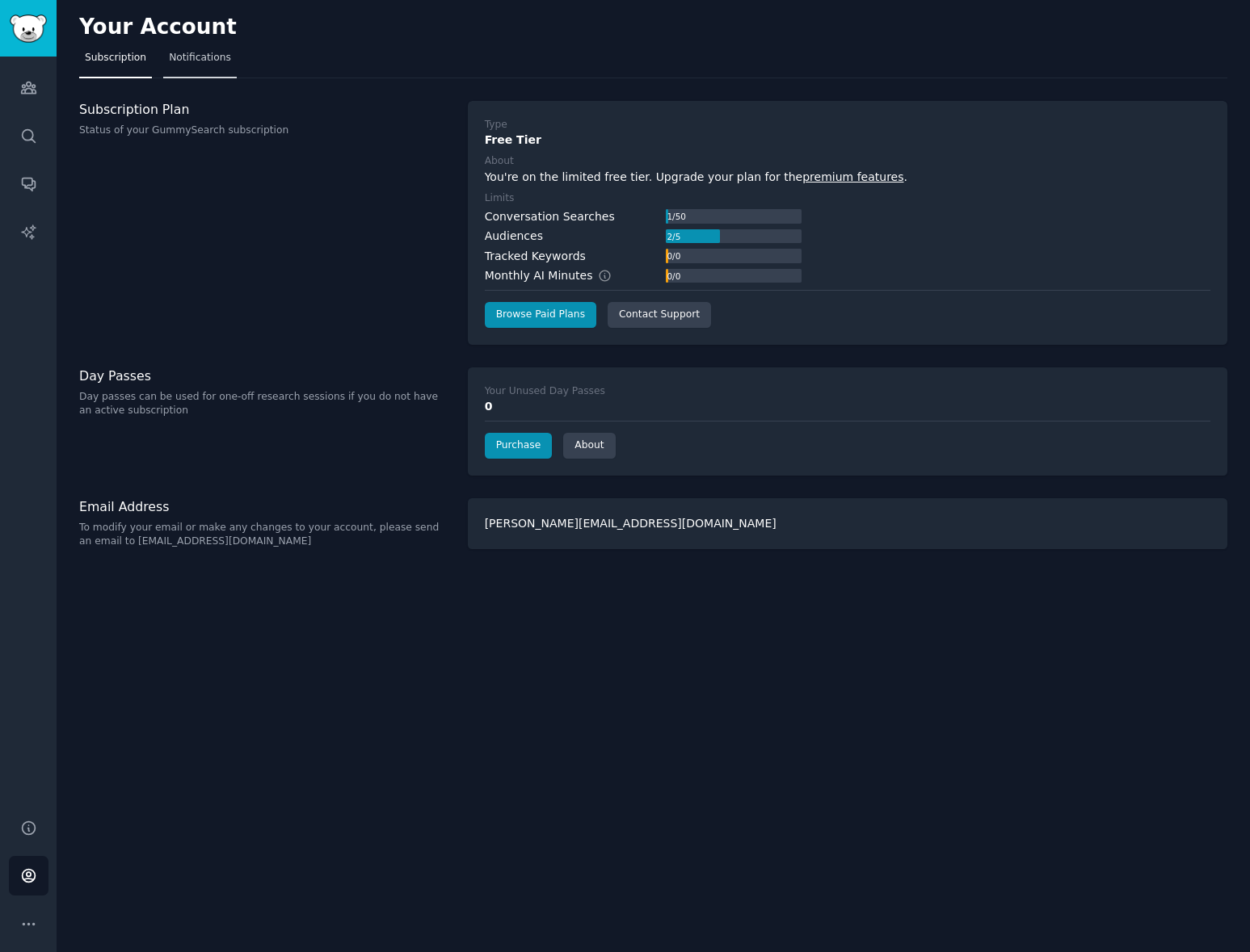
click at [211, 56] on span "Notifications" at bounding box center [199, 58] width 62 height 15
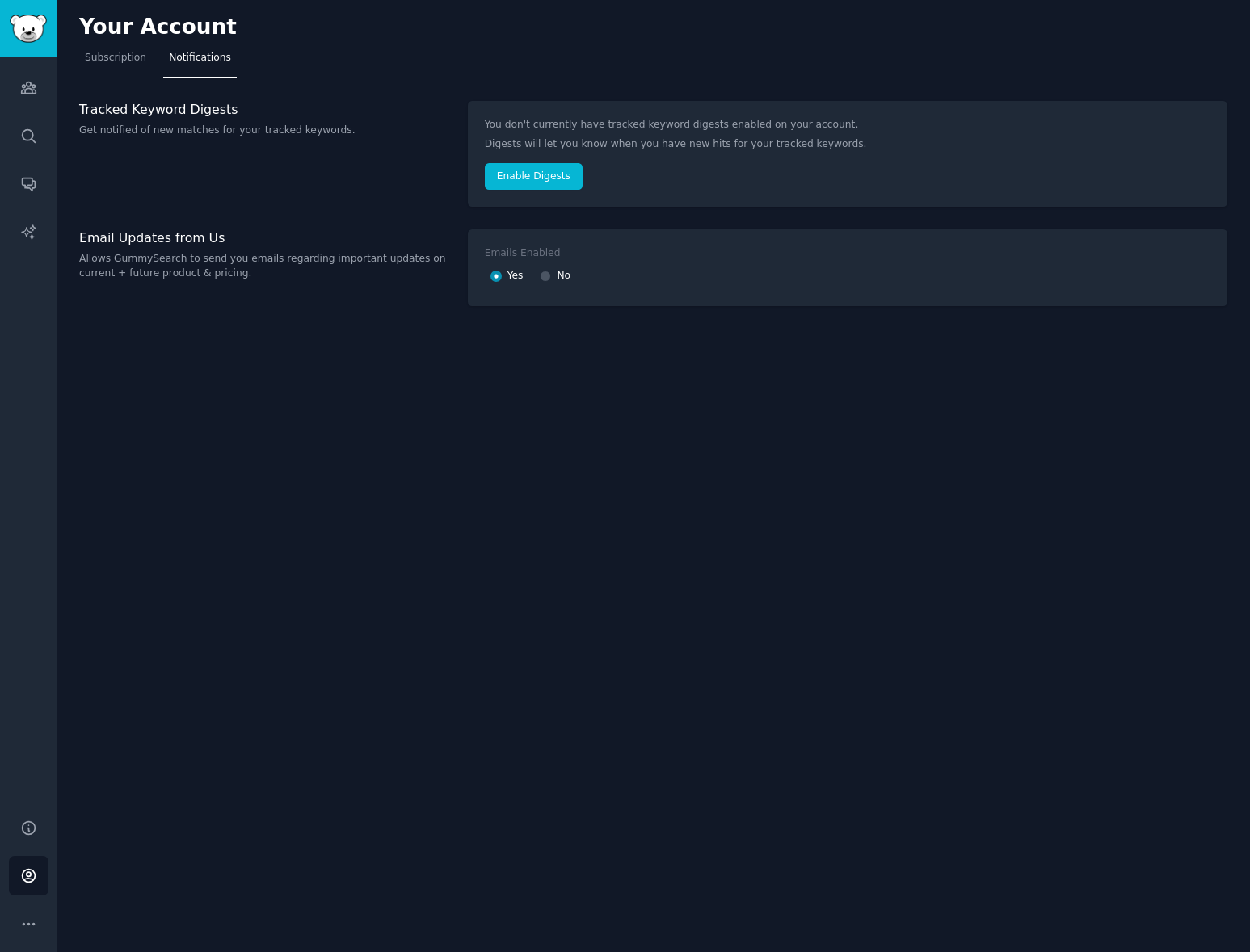
click at [549, 275] on input "No" at bounding box center [546, 277] width 12 height 12
radio input "false"
radio input "true"
click at [21, 933] on button "More" at bounding box center [28, 924] width 39 height 39
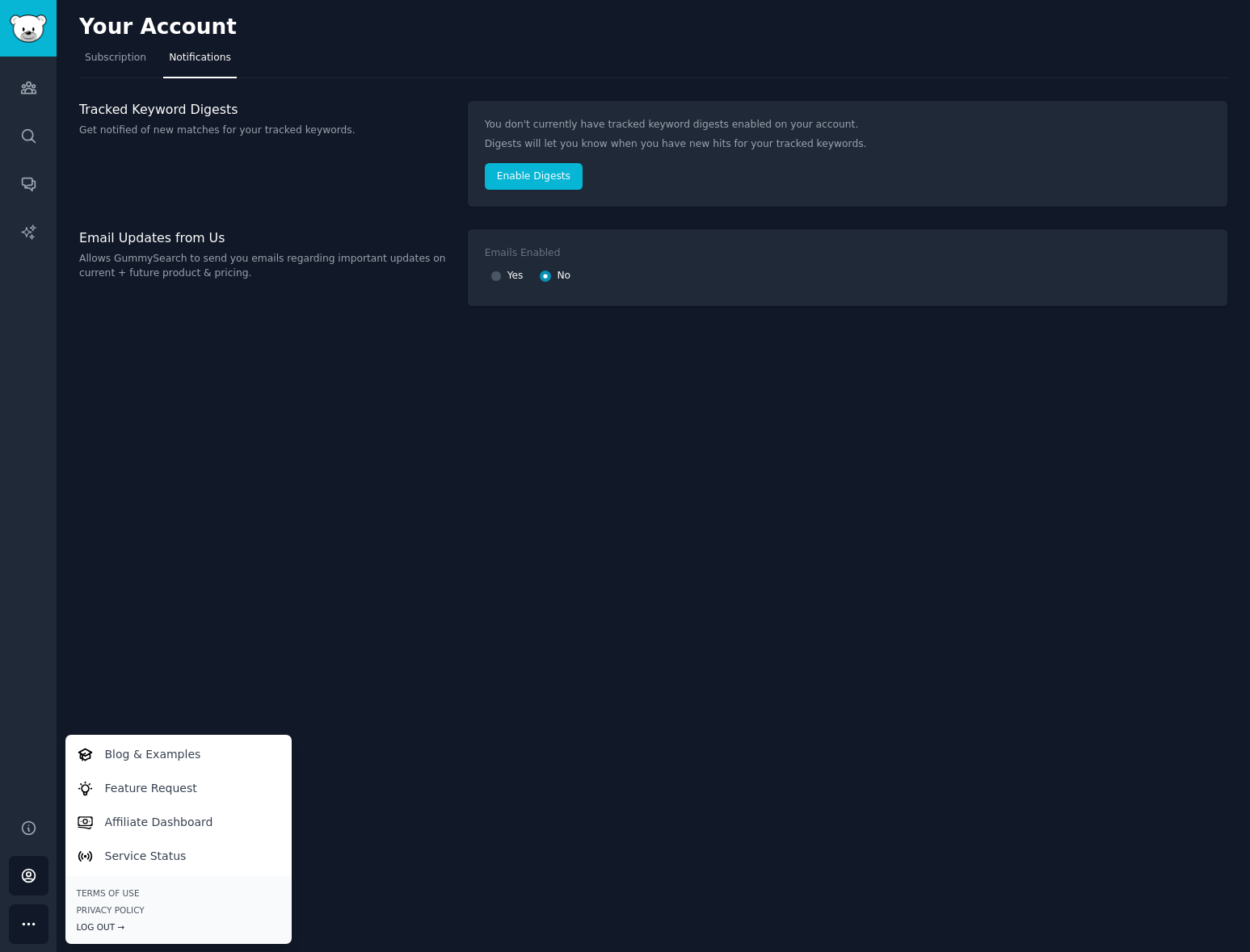
click at [130, 925] on div "Log Out →" at bounding box center [178, 927] width 203 height 12
